Goal: Task Accomplishment & Management: Use online tool/utility

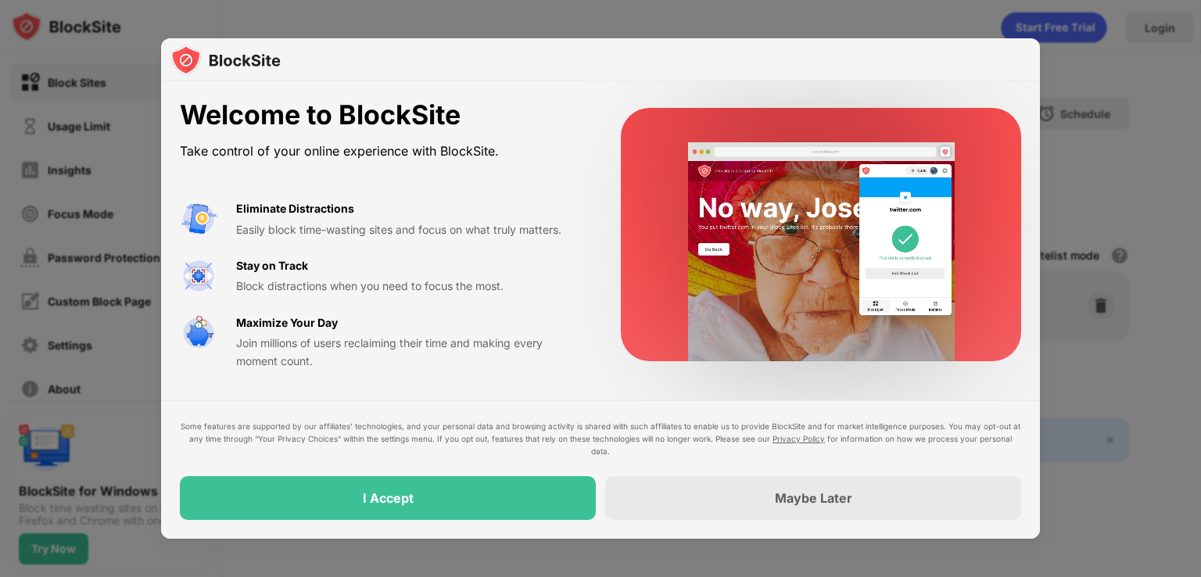
click at [1144, 35] on div at bounding box center [600, 288] width 1201 height 577
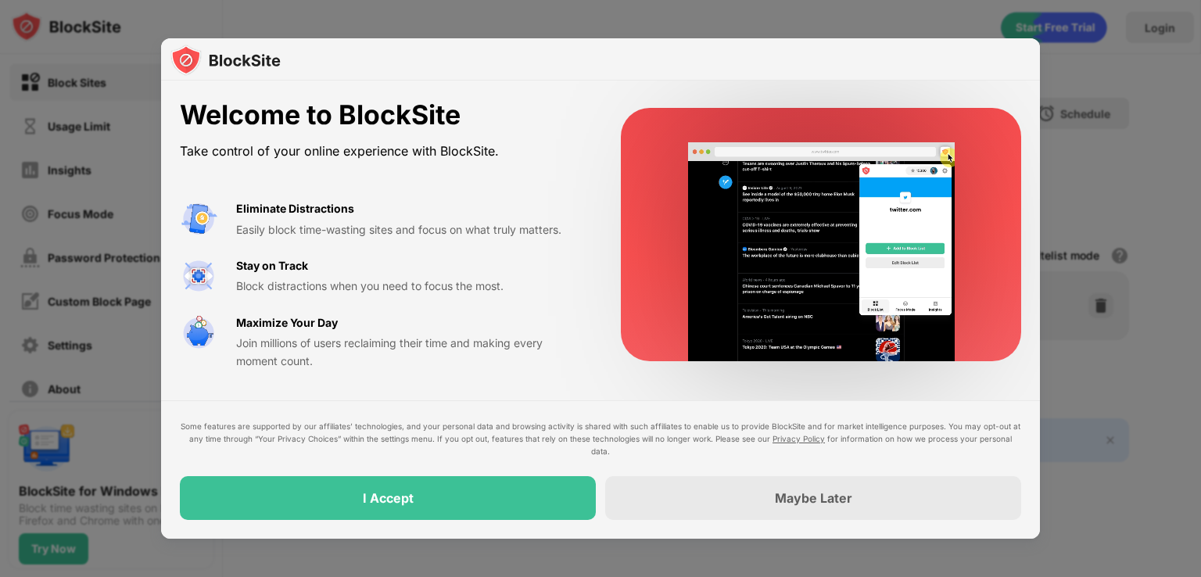
click at [442, 507] on div "I Accept" at bounding box center [388, 498] width 416 height 44
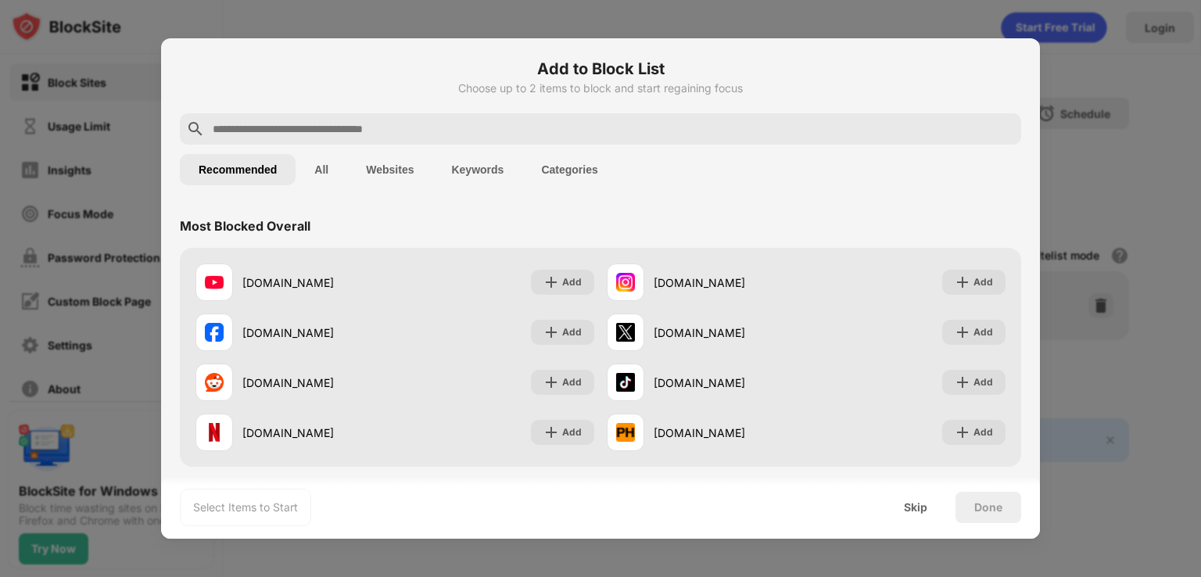
click at [657, 494] on div "Select Items to Start Skip Done" at bounding box center [600, 507] width 879 height 63
click at [994, 122] on input "text" at bounding box center [612, 129] width 803 height 19
click at [522, 150] on div "Recommended All Websites Keywords Categories" at bounding box center [600, 170] width 841 height 50
